Goal: Find specific page/section: Find specific page/section

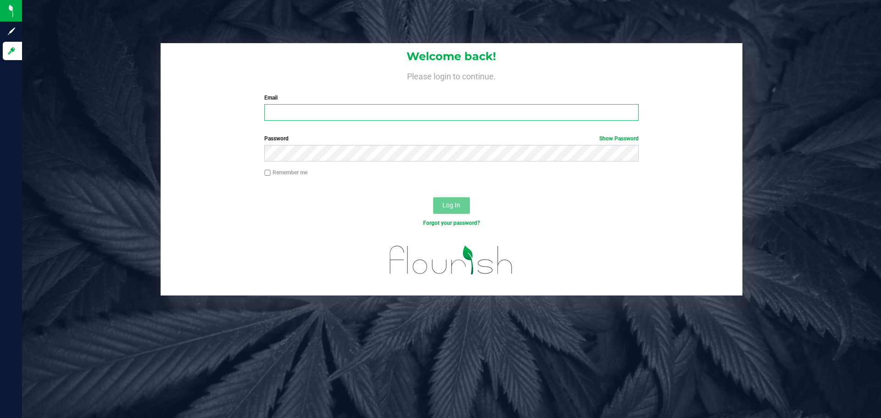
click at [313, 108] on input "Email" at bounding box center [451, 112] width 374 height 17
type input "[EMAIL_ADDRESS][DOMAIN_NAME]"
click at [433, 197] on button "Log In" at bounding box center [451, 205] width 37 height 17
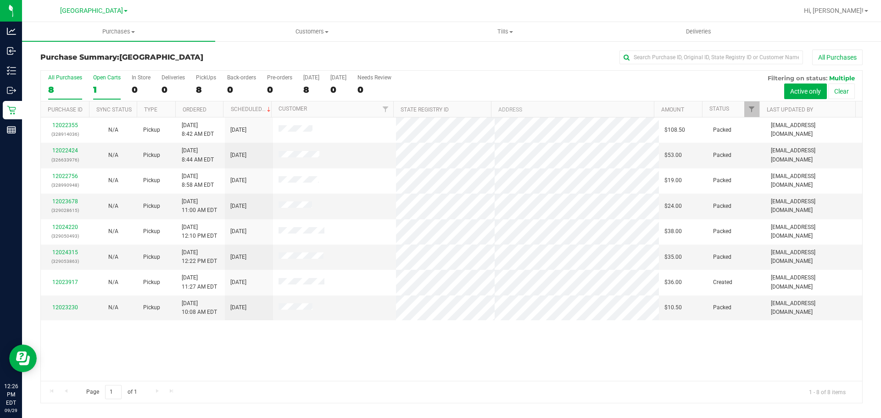
click at [101, 87] on div "1" at bounding box center [107, 89] width 28 height 11
click at [0, 0] on input "Open Carts 1" at bounding box center [0, 0] width 0 height 0
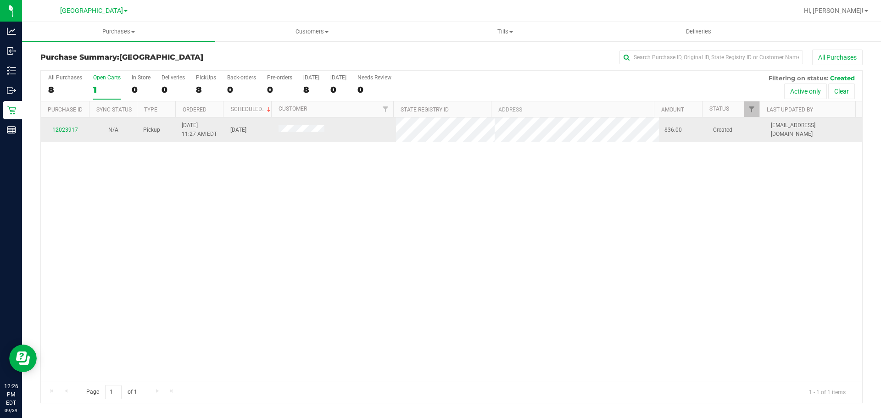
drag, startPoint x: 267, startPoint y: 129, endPoint x: 352, endPoint y: 136, distance: 84.8
click at [340, 134] on tr "12023917 N/A Pickup 9/29/2025 11:27 AM EDT 9/29/2025 $36.00 Created jthedy@live…" at bounding box center [451, 129] width 821 height 25
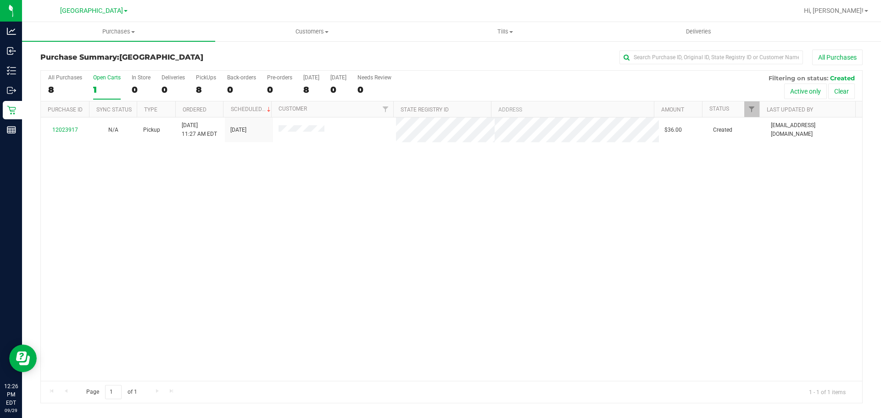
click at [346, 196] on div "12023917 N/A Pickup 9/29/2025 11:27 AM EDT 9/29/2025 $36.00 Created jthedy@live…" at bounding box center [451, 248] width 821 height 263
click at [190, 86] on div "All Purchases 8 Open Carts 1 In Store 0 Deliveries 0 PickUps 8 Back-orders 0 Pr…" at bounding box center [451, 86] width 821 height 31
click at [199, 86] on div "8" at bounding box center [206, 89] width 20 height 11
click at [0, 0] on input "PickUps 8" at bounding box center [0, 0] width 0 height 0
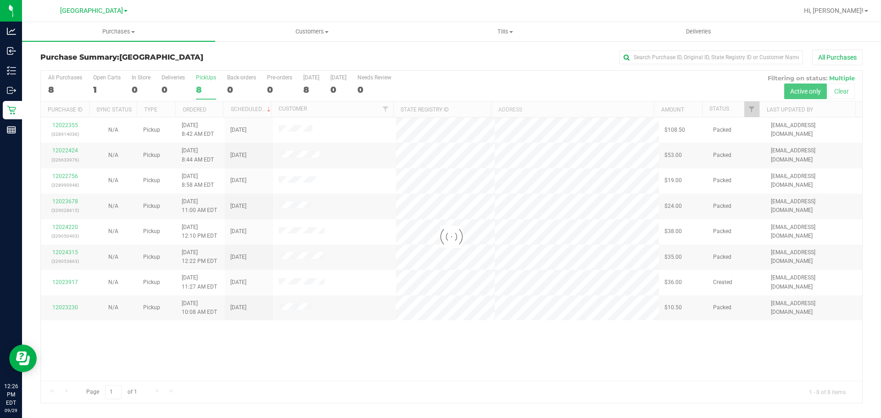
click at [95, 15] on div "[GEOGRAPHIC_DATA]" at bounding box center [93, 10] width 67 height 11
click at [94, 14] on span "[GEOGRAPHIC_DATA]" at bounding box center [91, 11] width 63 height 8
click at [76, 42] on link "Largo WC" at bounding box center [94, 45] width 134 height 12
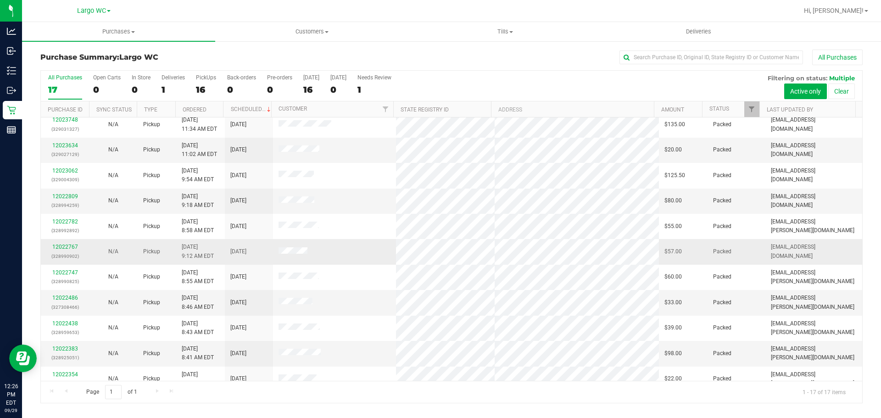
scroll to position [168, 0]
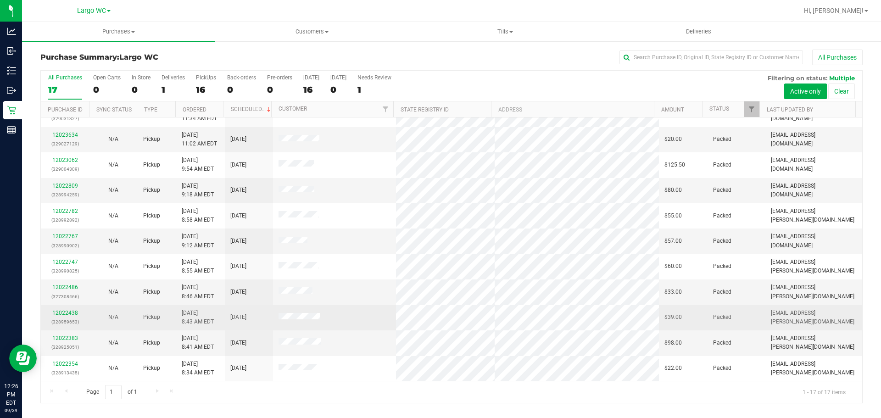
drag, startPoint x: 274, startPoint y: 321, endPoint x: 346, endPoint y: 313, distance: 72.1
click at [334, 308] on td at bounding box center [334, 317] width 123 height 25
click at [346, 313] on td at bounding box center [334, 317] width 123 height 25
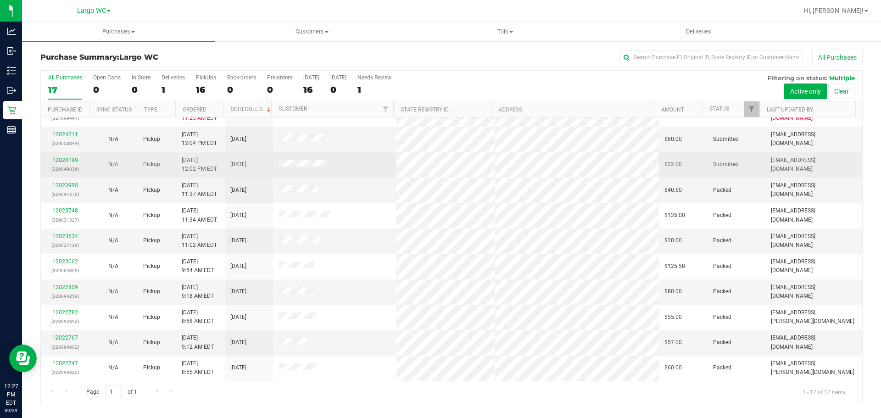
scroll to position [0, 0]
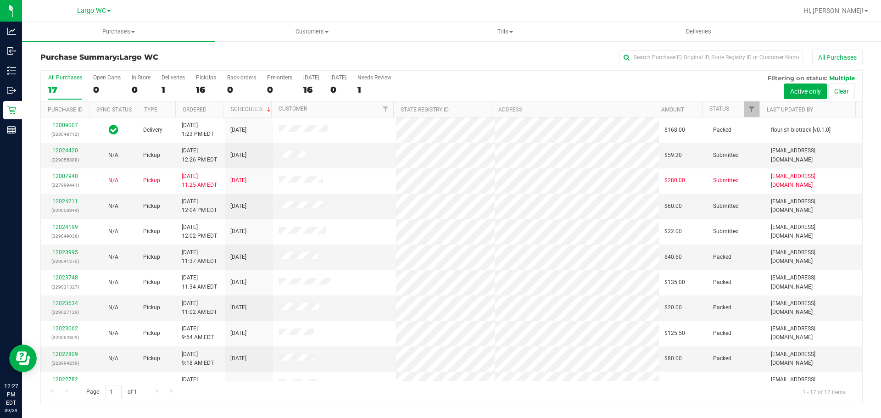
click at [86, 12] on span "Largo WC" at bounding box center [91, 11] width 29 height 8
click at [72, 57] on link "[GEOGRAPHIC_DATA]" at bounding box center [94, 56] width 134 height 12
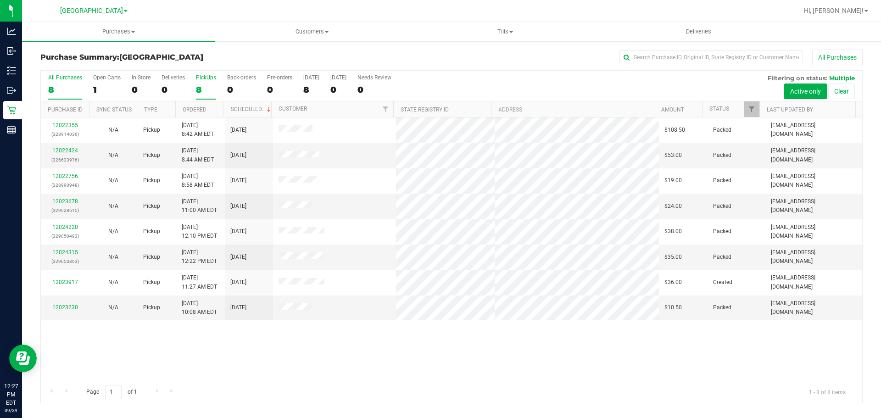
click at [201, 75] on div "PickUps" at bounding box center [206, 77] width 20 height 6
click at [0, 0] on input "PickUps 8" at bounding box center [0, 0] width 0 height 0
click at [341, 366] on div "12022355 (328914036) N/A Pickup 9/29/2025 8:42 AM EDT 9/29/2025 $108.50 Packed …" at bounding box center [451, 248] width 821 height 263
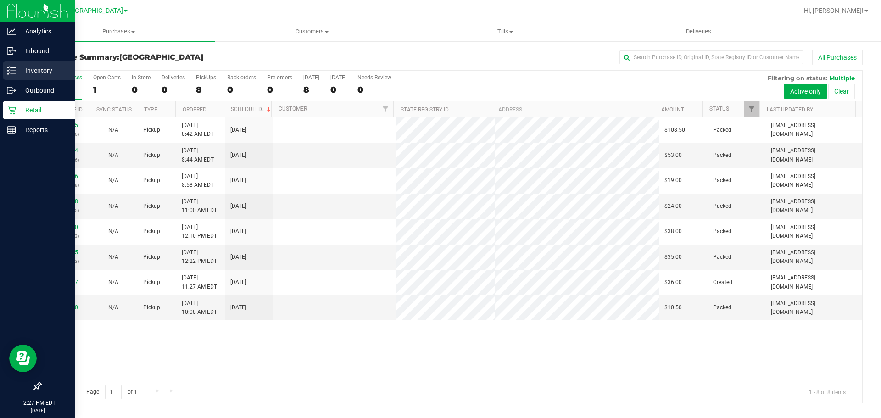
click at [17, 67] on p "Inventory" at bounding box center [43, 70] width 55 height 11
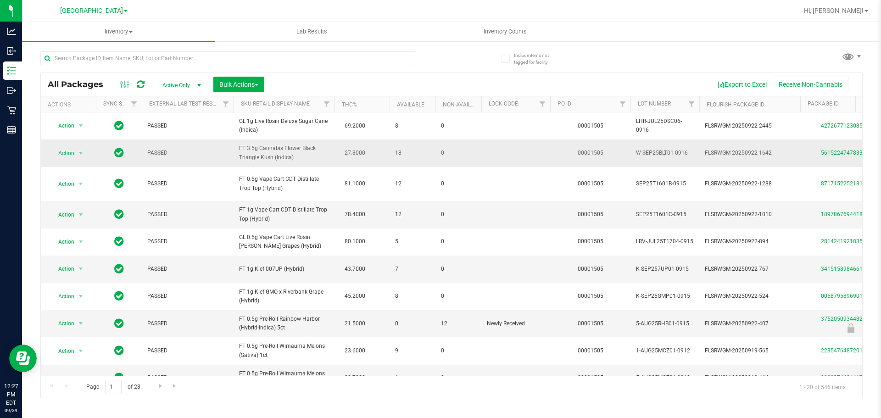
drag, startPoint x: 236, startPoint y: 152, endPoint x: 313, endPoint y: 162, distance: 76.9
click at [322, 164] on td "FT 3.5g Cannabis Flower Black Triangle Kush (Indica)" at bounding box center [284, 153] width 101 height 27
